Goal: Information Seeking & Learning: Learn about a topic

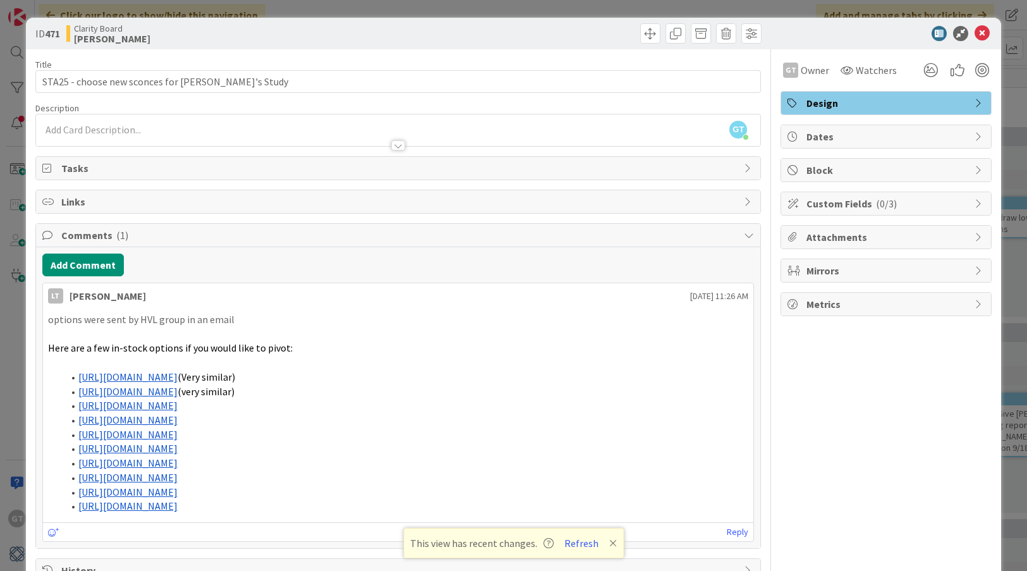
click at [178, 385] on link "https://www.hvlgroup.com/Product/511-AGB/" at bounding box center [127, 391] width 99 height 13
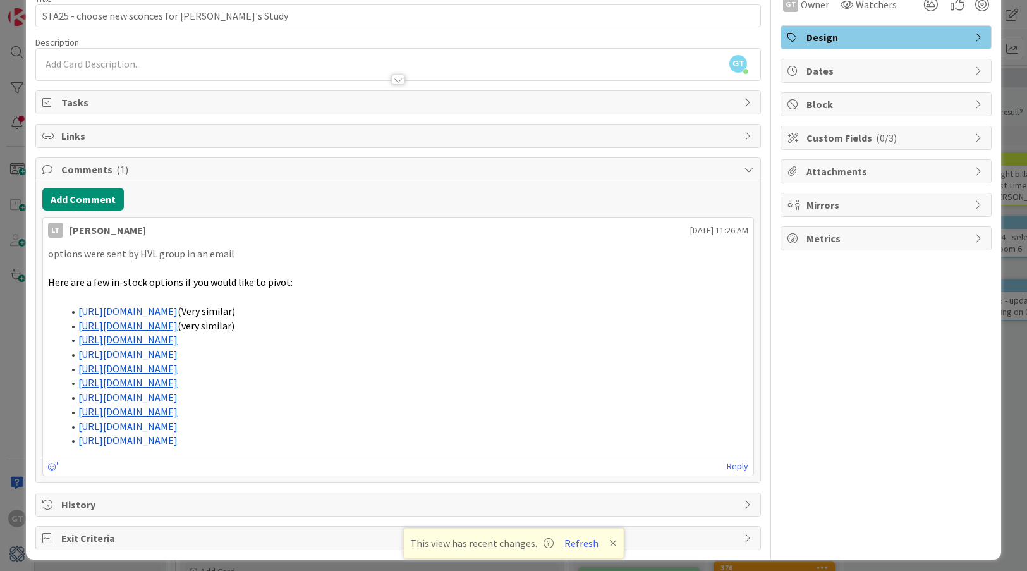
click at [178, 335] on link "https://www.hvlgroup.com/Product/6319-AGB/DB/" at bounding box center [127, 339] width 99 height 13
click at [178, 352] on link "https://www.hvlgroup.com/Product/H990101-AGB/" at bounding box center [127, 354] width 99 height 13
click at [178, 367] on link "https://www.hvlgroup.com/Product/2072-AGB/DB/" at bounding box center [127, 368] width 99 height 13
click at [178, 377] on link "https://www.hvlgroup.com/Product/MDS2200-AGB/SSG/" at bounding box center [127, 382] width 99 height 13
click at [178, 394] on link "https://www.hvlgroup.com/Product/3341-VGL/" at bounding box center [127, 397] width 99 height 13
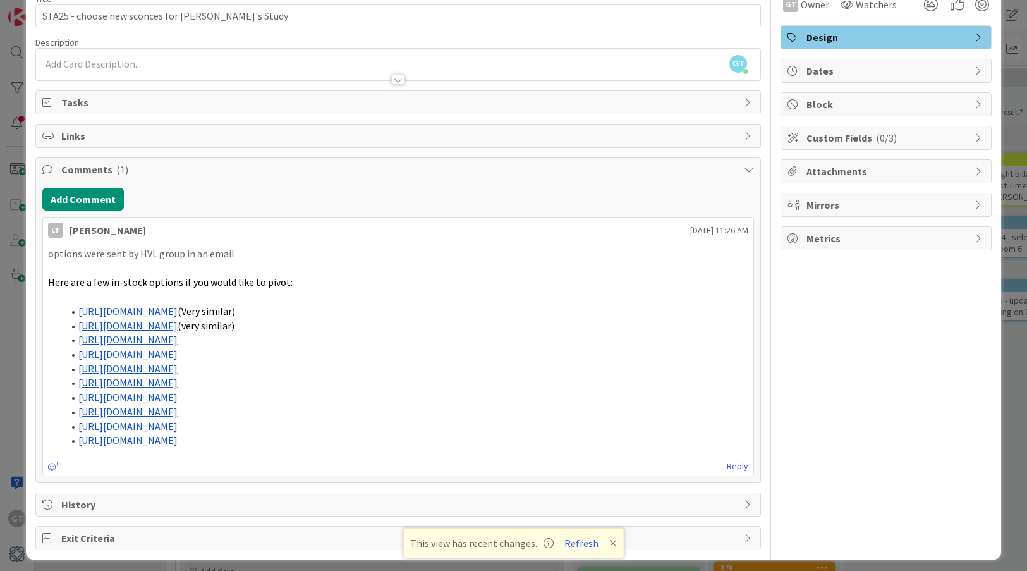
click at [178, 420] on link "https://www.hvlgroup.com/Product/5410-AGB/" at bounding box center [127, 426] width 99 height 13
click at [178, 434] on link "https://www.hvlgroup.com/Product/H743101-AGB/TWH/" at bounding box center [127, 440] width 99 height 13
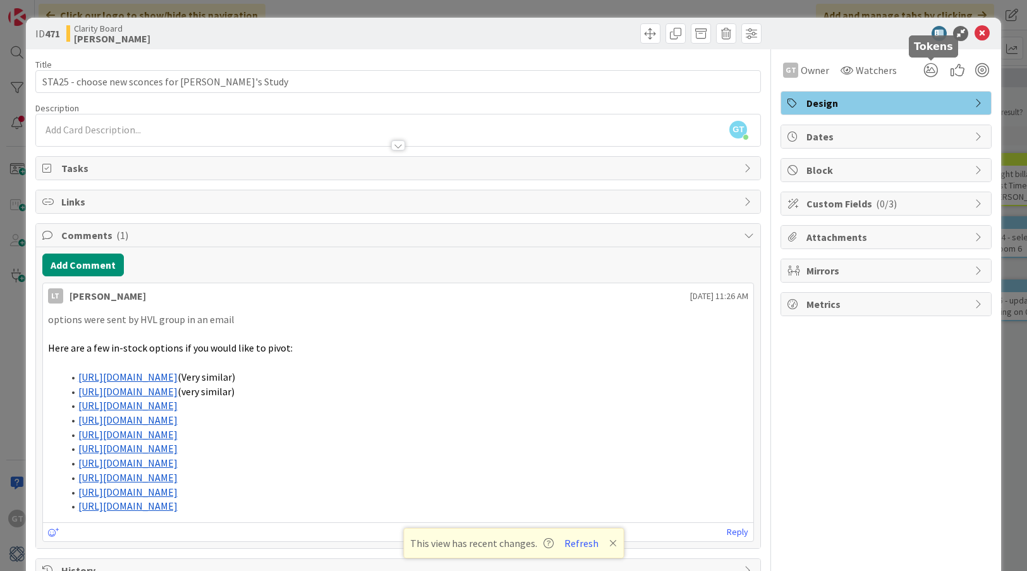
scroll to position [0, 0]
click at [987, 28] on icon at bounding box center [982, 33] width 15 height 15
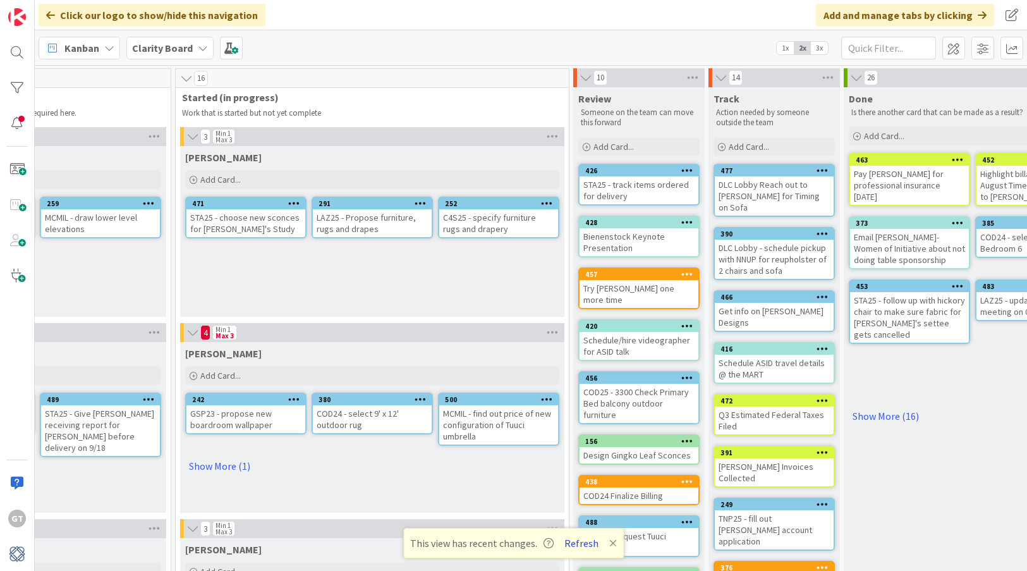
click at [575, 538] on button "Refresh" at bounding box center [581, 543] width 43 height 16
